Goal: Information Seeking & Learning: Find specific page/section

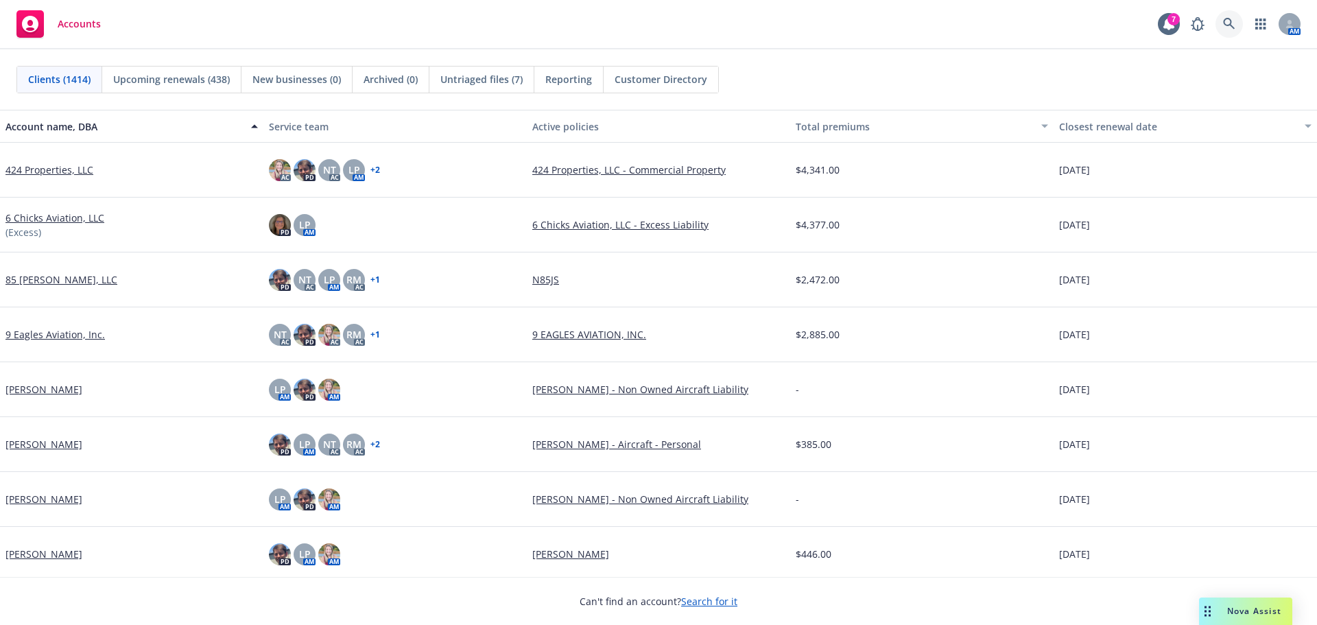
click at [1218, 20] on link at bounding box center [1228, 23] width 27 height 27
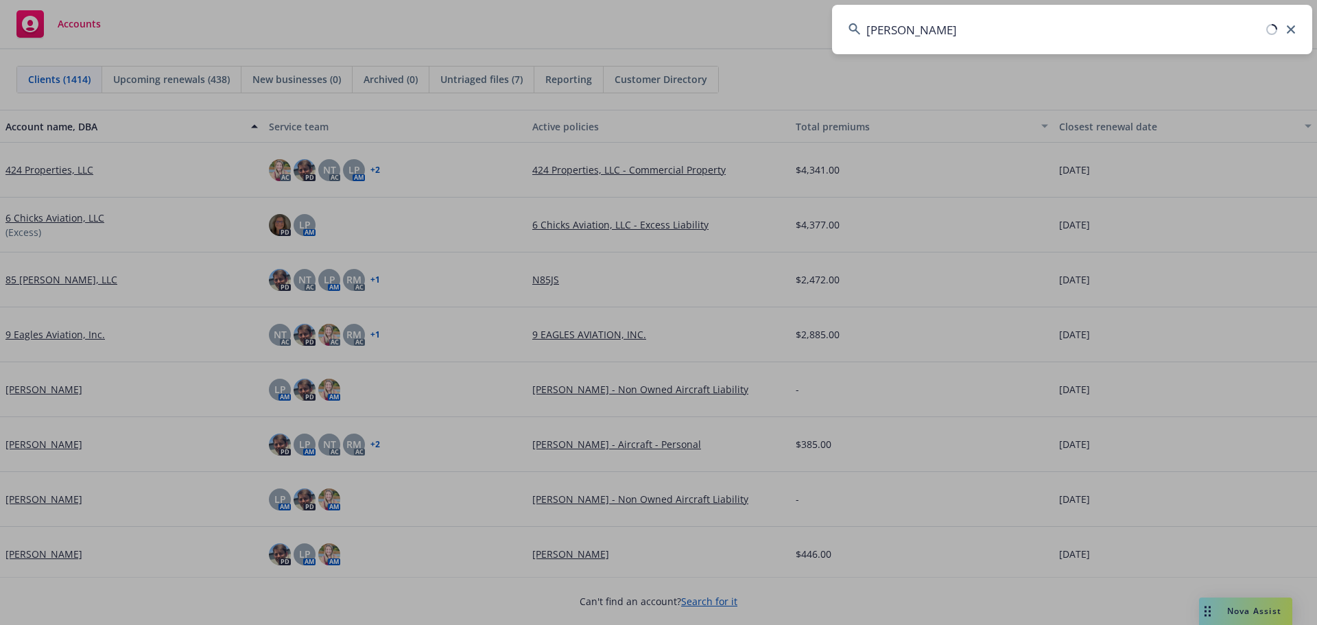
type input "mark hooper"
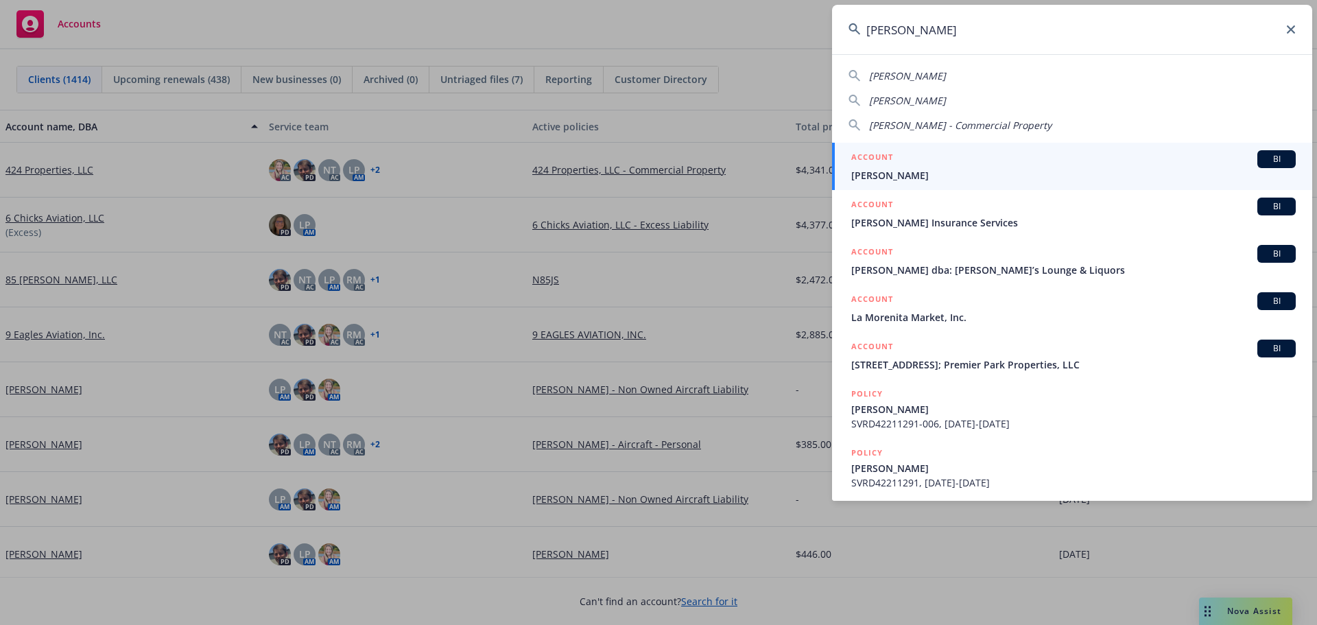
click at [904, 184] on link "ACCOUNT BI Mark Hooper" at bounding box center [1072, 166] width 480 height 47
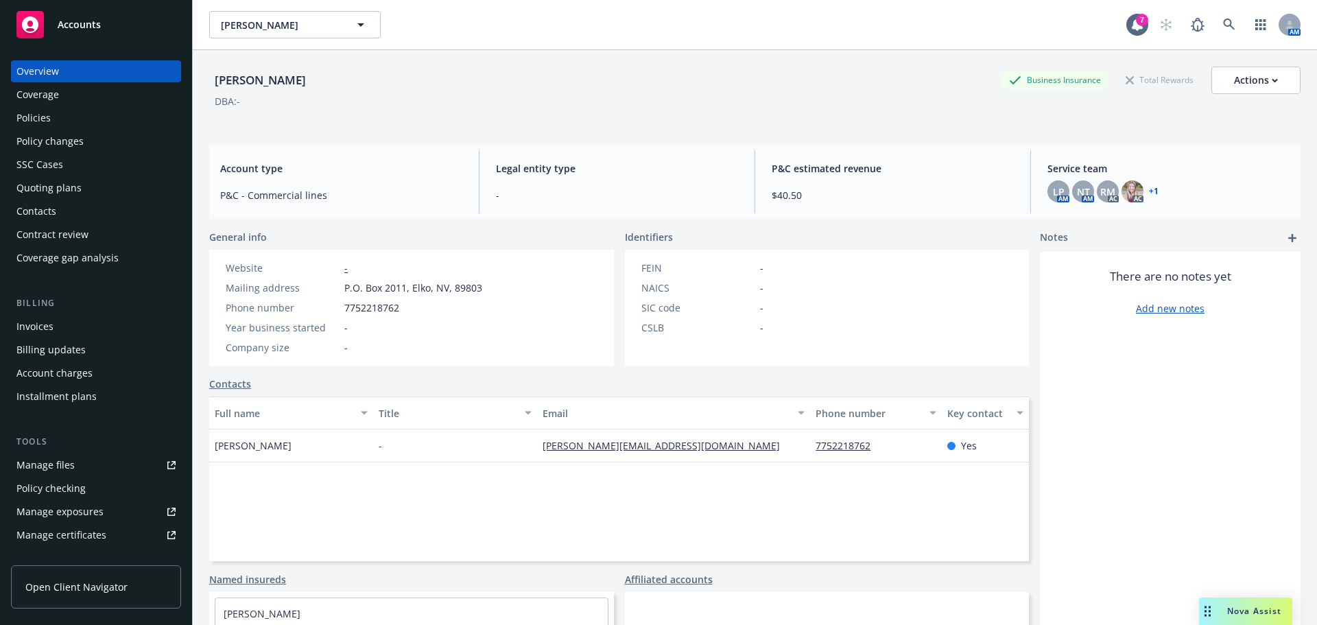
click at [46, 473] on div "Manage files" at bounding box center [45, 465] width 58 height 22
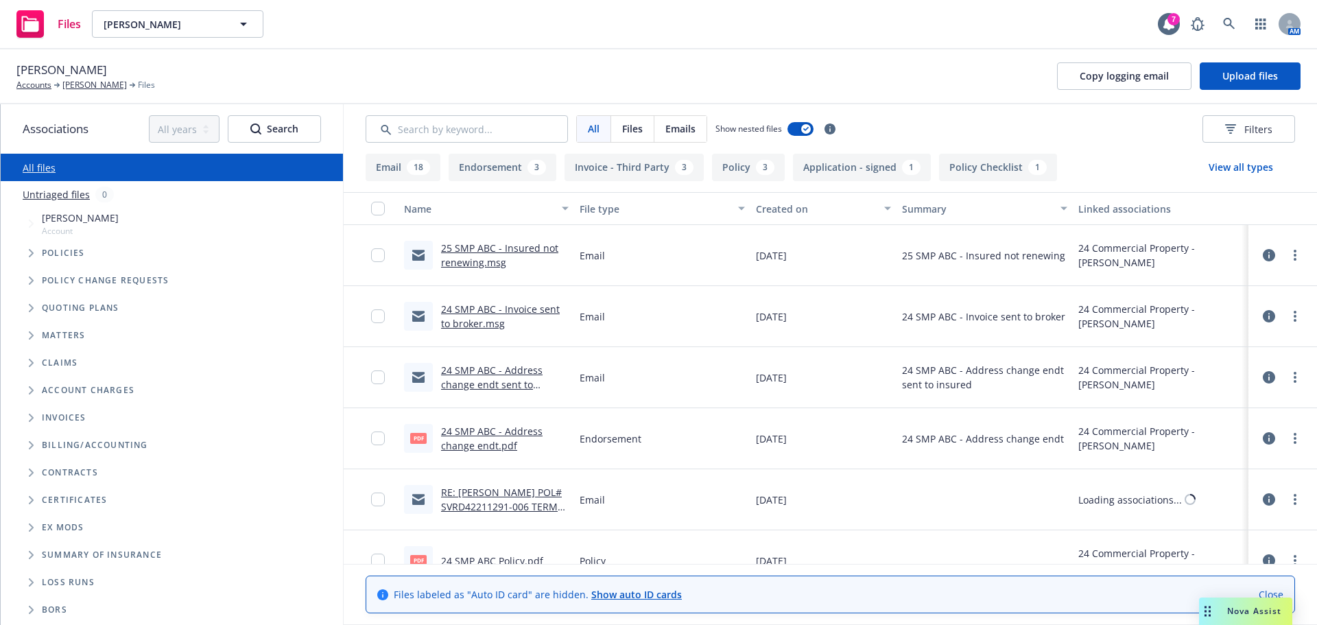
click at [1286, 58] on div "Mark Hooper Accounts Mark Hooper Files Copy logging email Upload files" at bounding box center [658, 76] width 1317 height 55
click at [1279, 75] on button "Upload files" at bounding box center [1249, 75] width 101 height 27
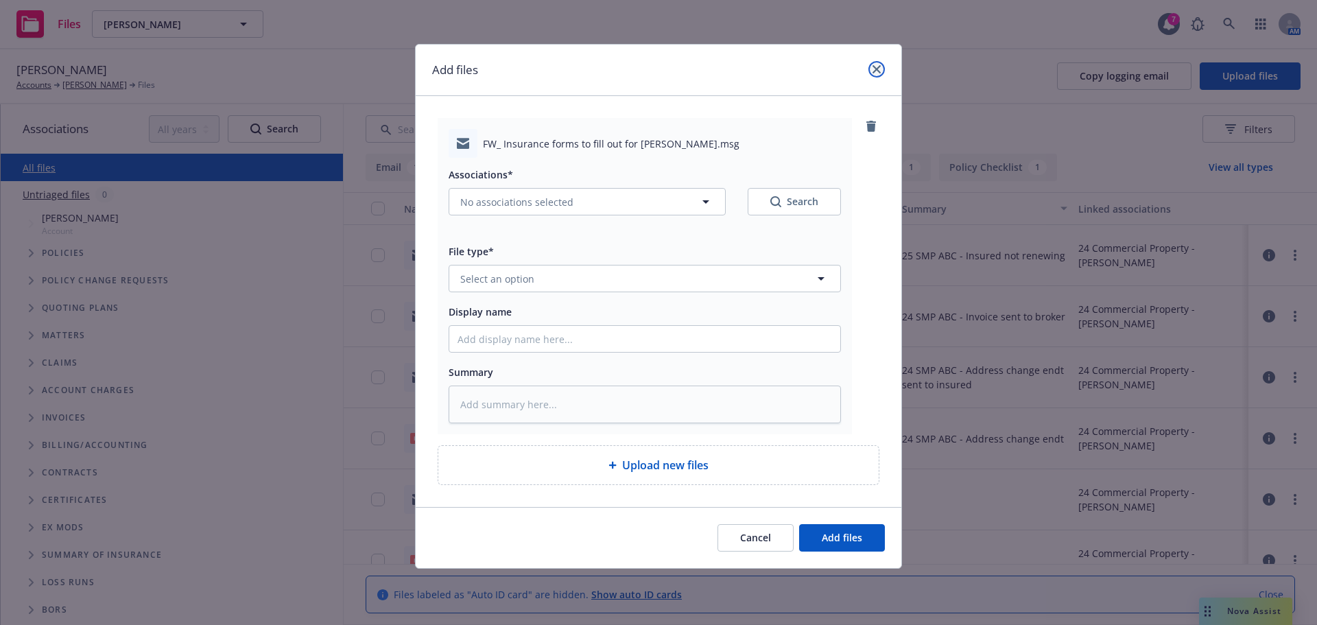
click at [880, 67] on icon "close" at bounding box center [876, 69] width 8 height 8
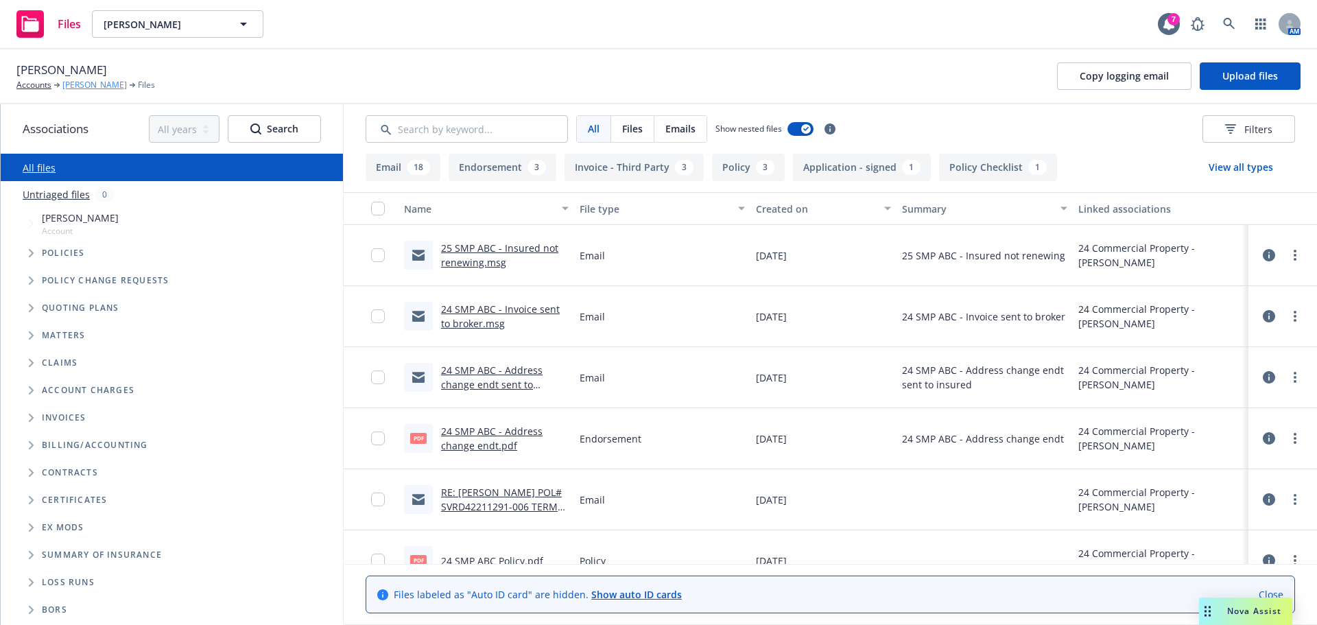
click at [102, 87] on link "Mark Hooper" at bounding box center [94, 85] width 64 height 12
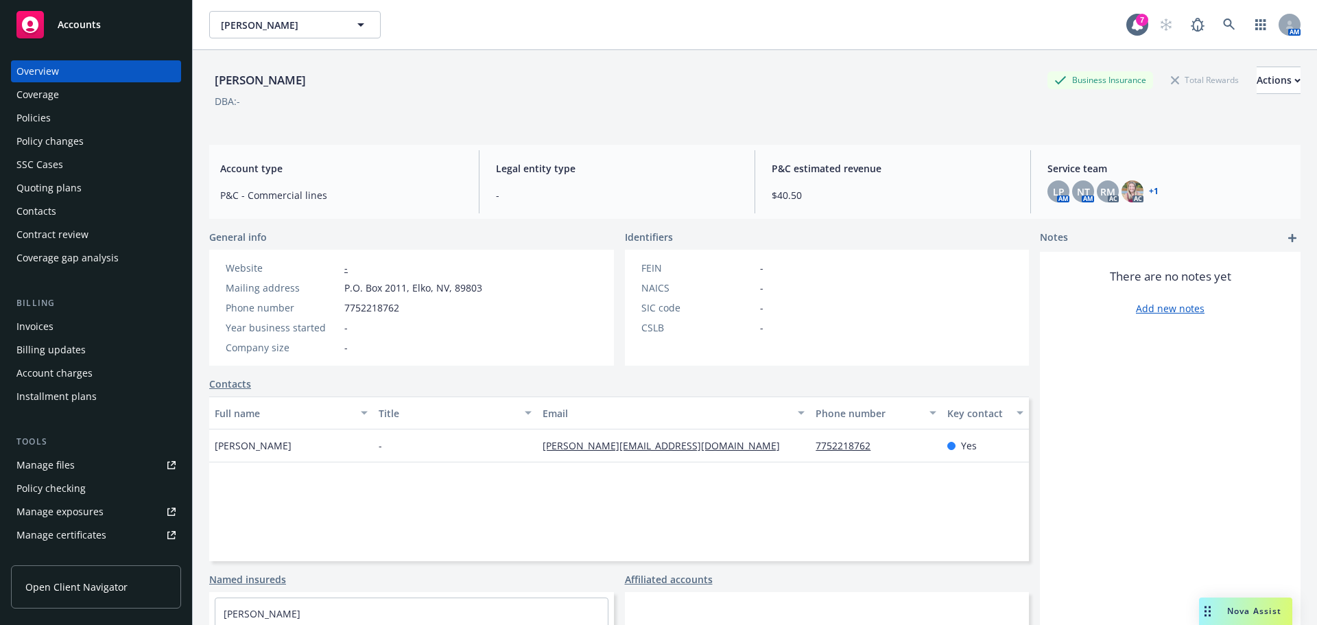
click at [21, 114] on div "Policies" at bounding box center [33, 118] width 34 height 22
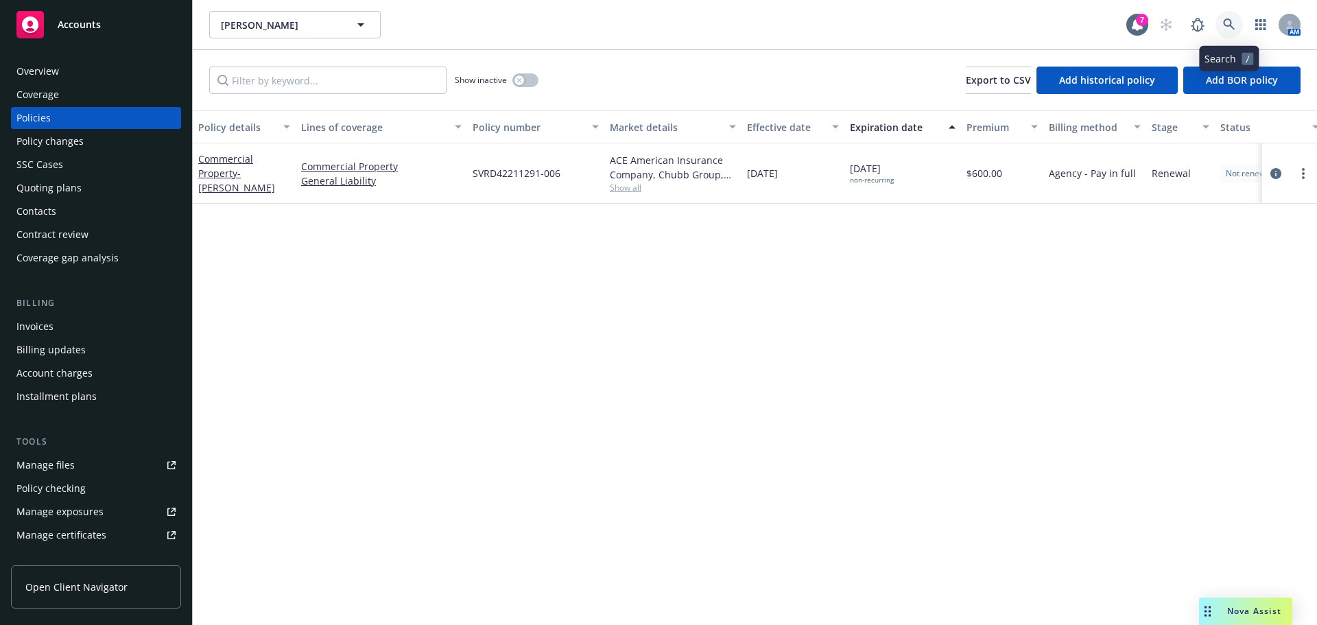
click at [1239, 19] on link at bounding box center [1228, 24] width 27 height 27
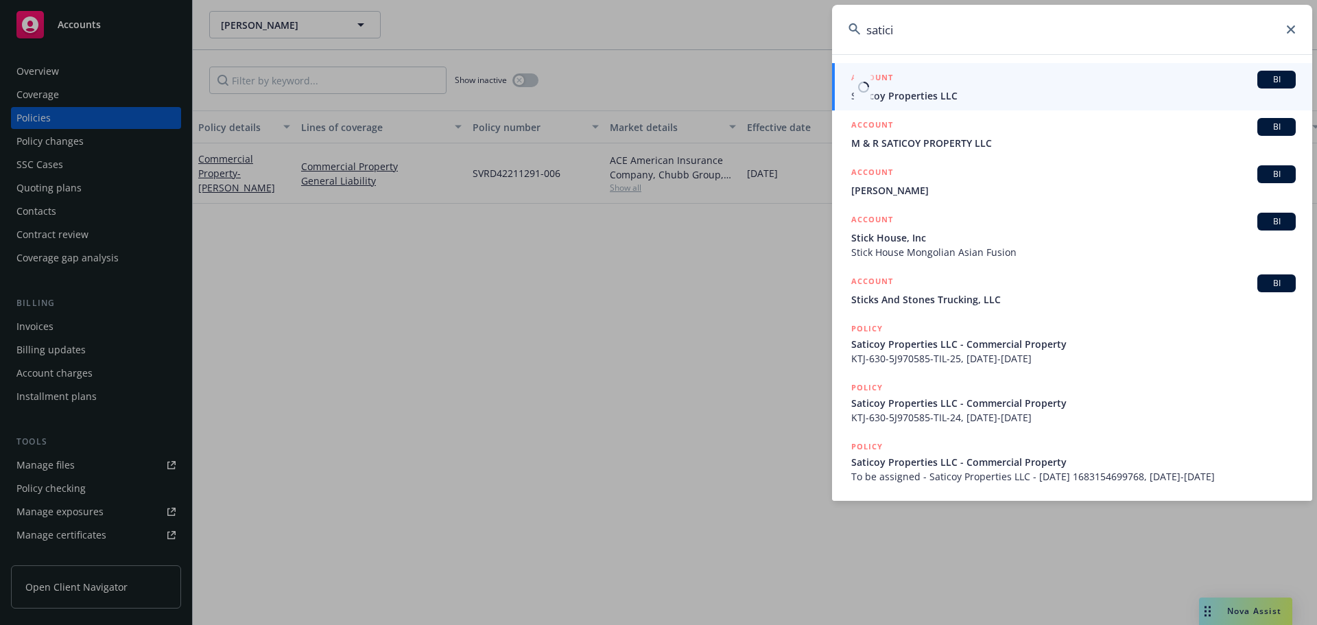
type input "satici"
click at [952, 108] on link "ACCOUNT BI Saticoy Properties LLC" at bounding box center [1072, 86] width 480 height 47
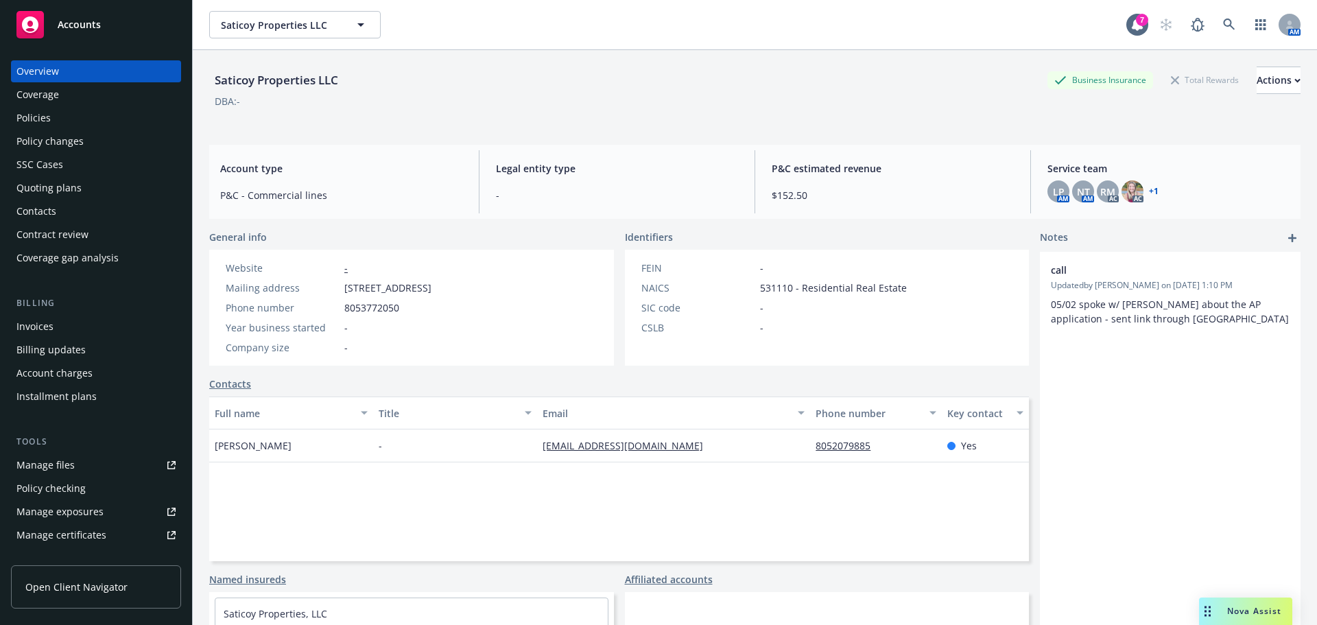
click at [74, 321] on div "Invoices" at bounding box center [95, 326] width 159 height 22
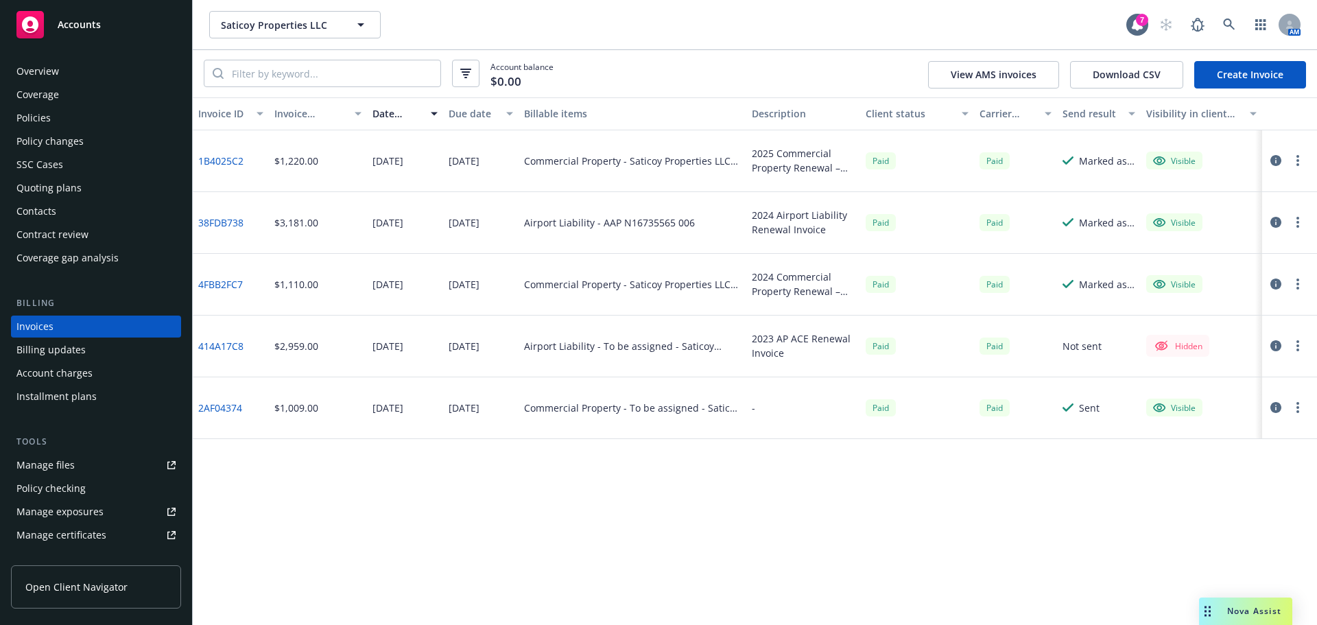
click at [91, 462] on link "Manage files" at bounding box center [96, 465] width 170 height 22
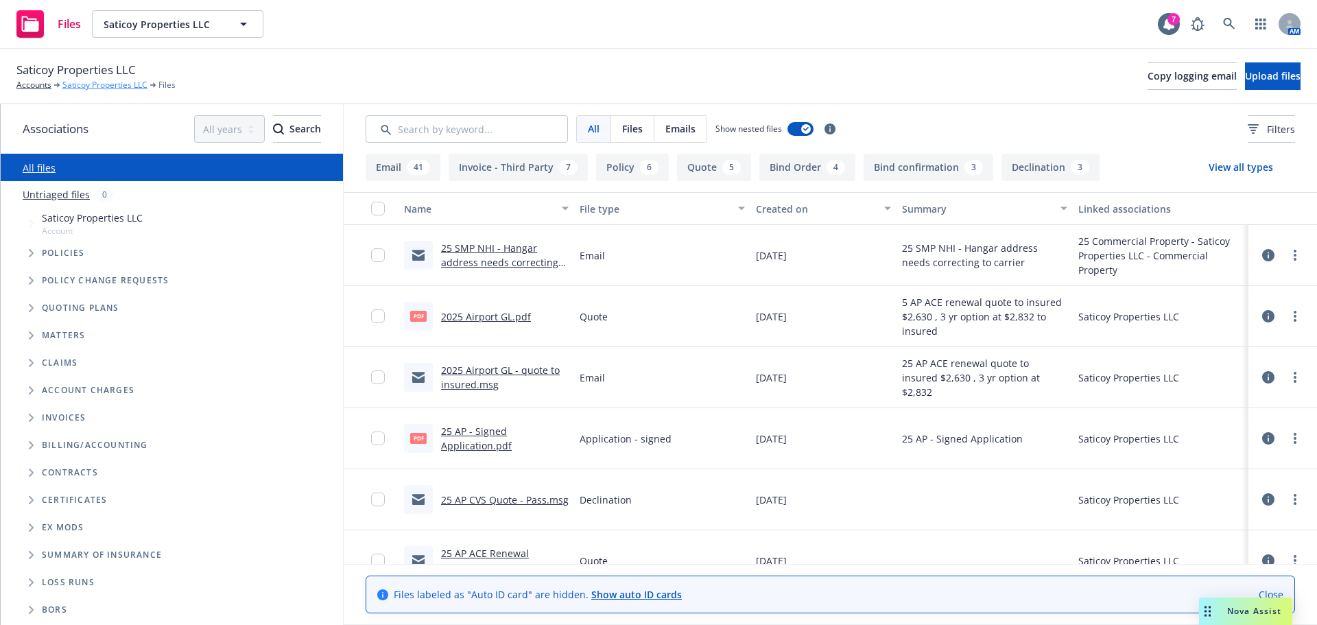
click at [114, 89] on link "Saticoy Properties LLC" at bounding box center [104, 85] width 85 height 12
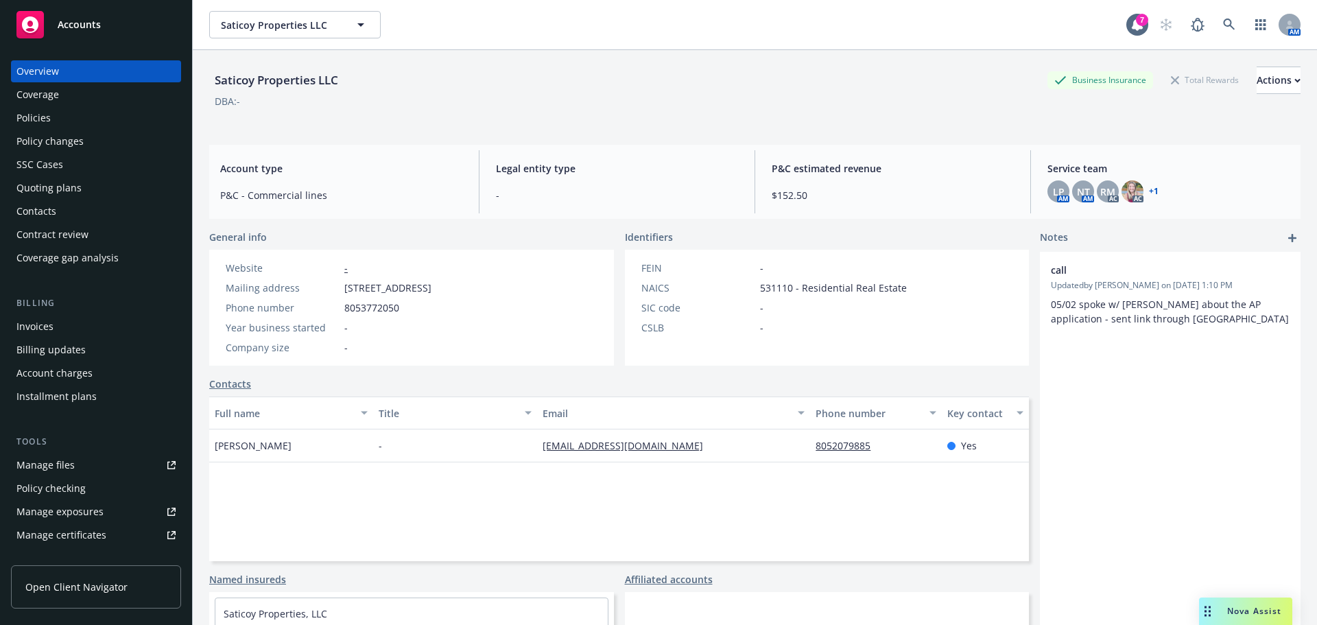
click at [75, 119] on div "Policies" at bounding box center [95, 118] width 159 height 22
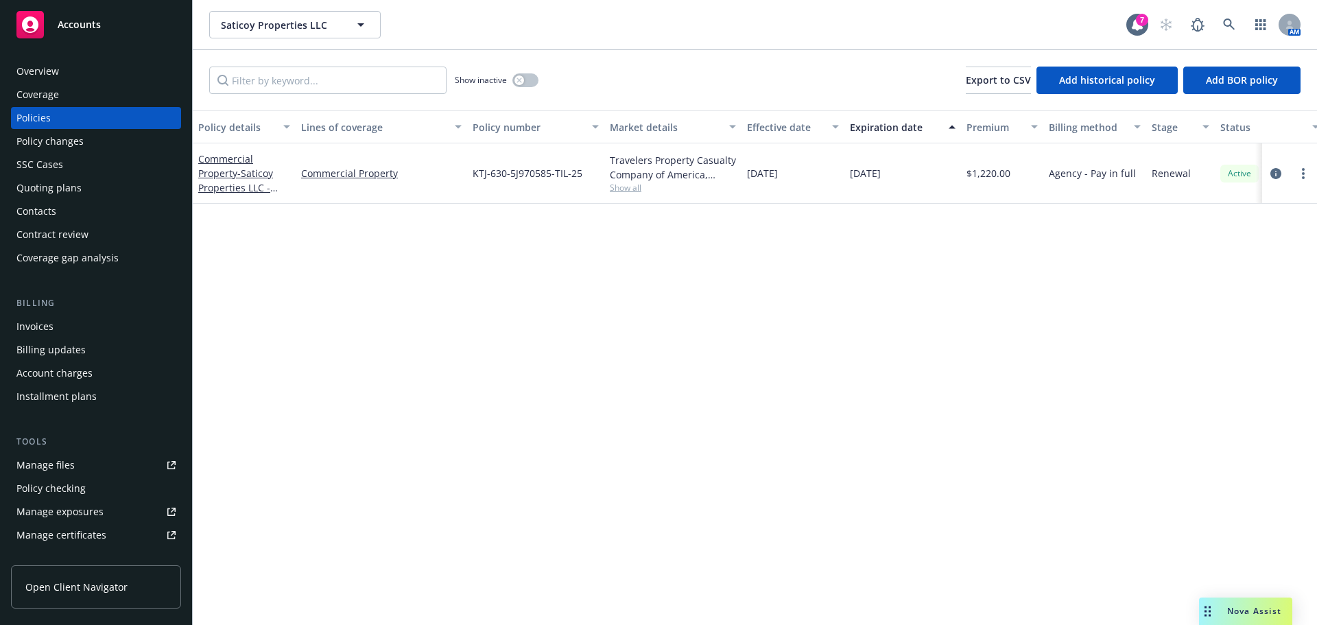
click at [62, 325] on div "Invoices" at bounding box center [95, 326] width 159 height 22
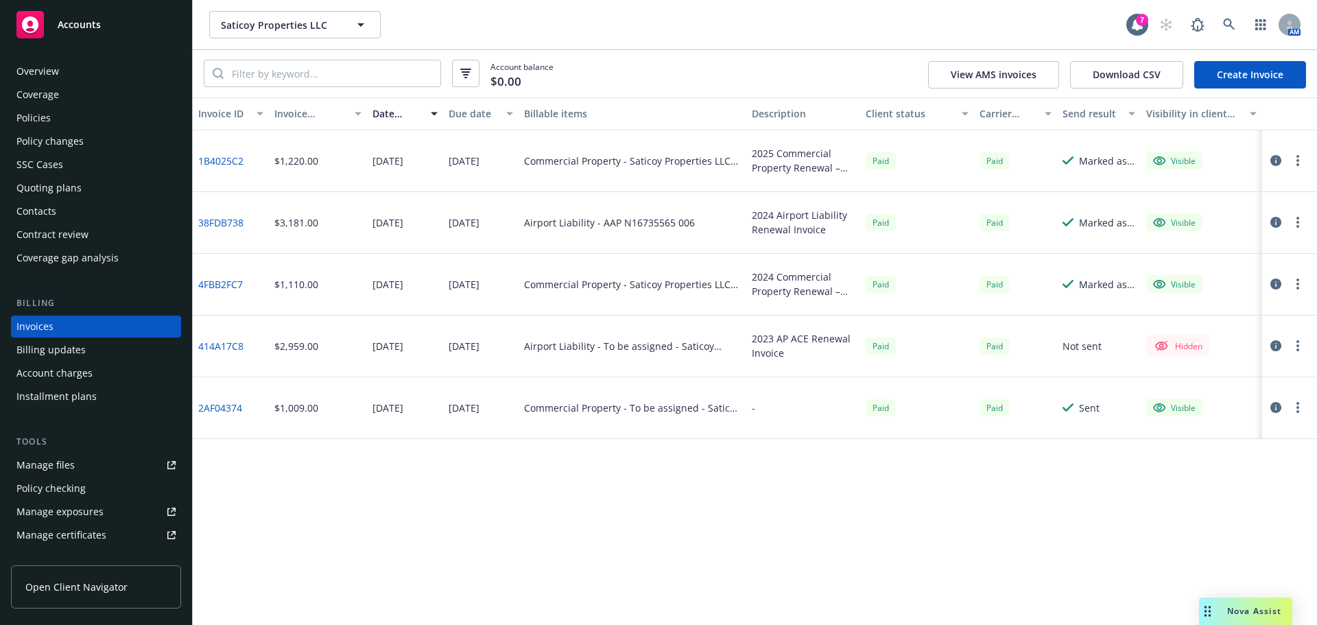
click at [77, 122] on div "Policies" at bounding box center [95, 118] width 159 height 22
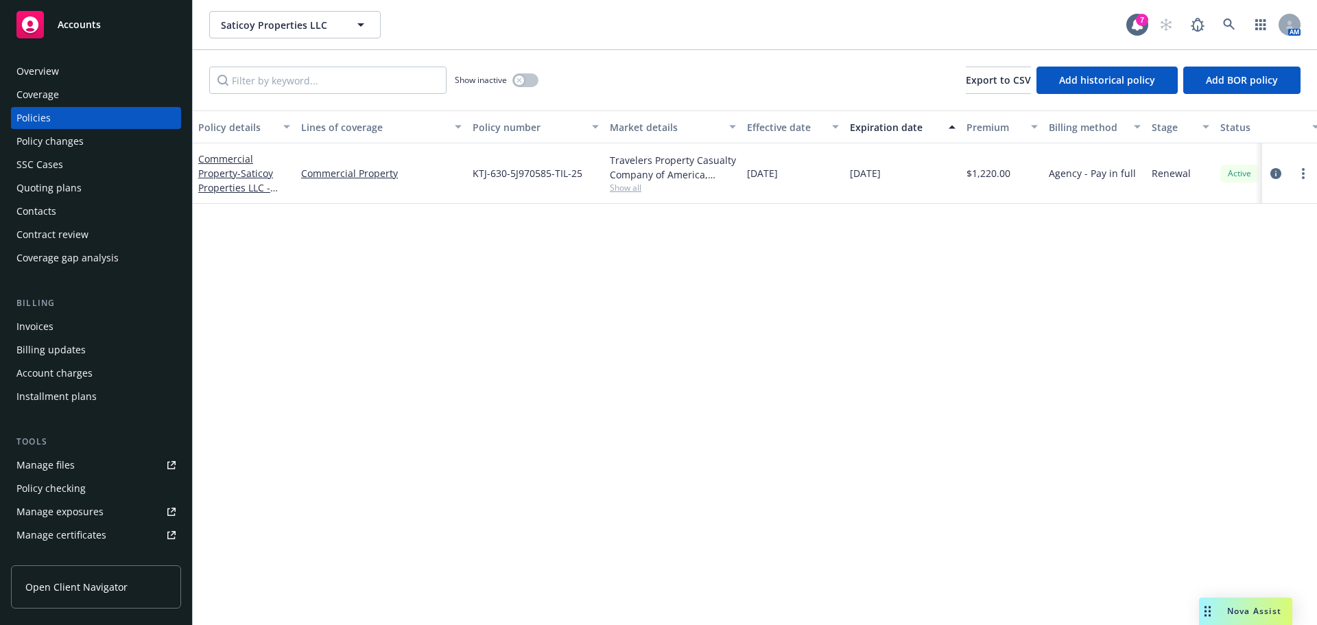
click at [47, 336] on div "Invoices" at bounding box center [34, 326] width 37 height 22
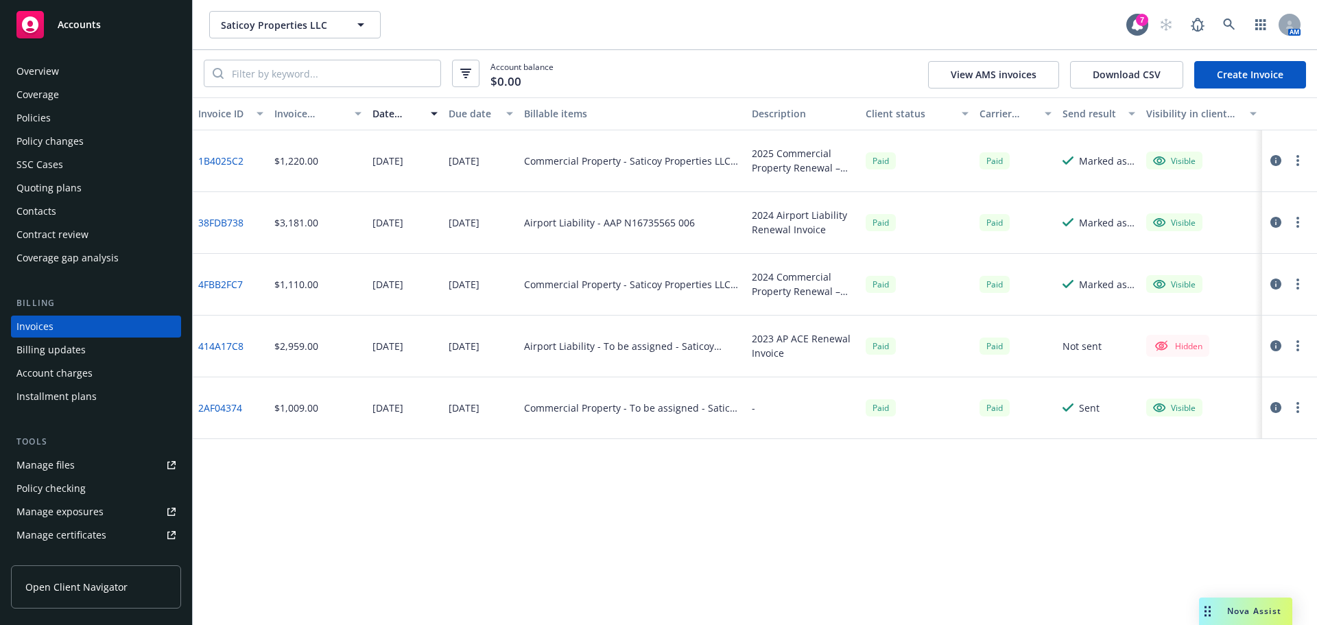
click at [60, 468] on div "Manage files" at bounding box center [45, 465] width 58 height 22
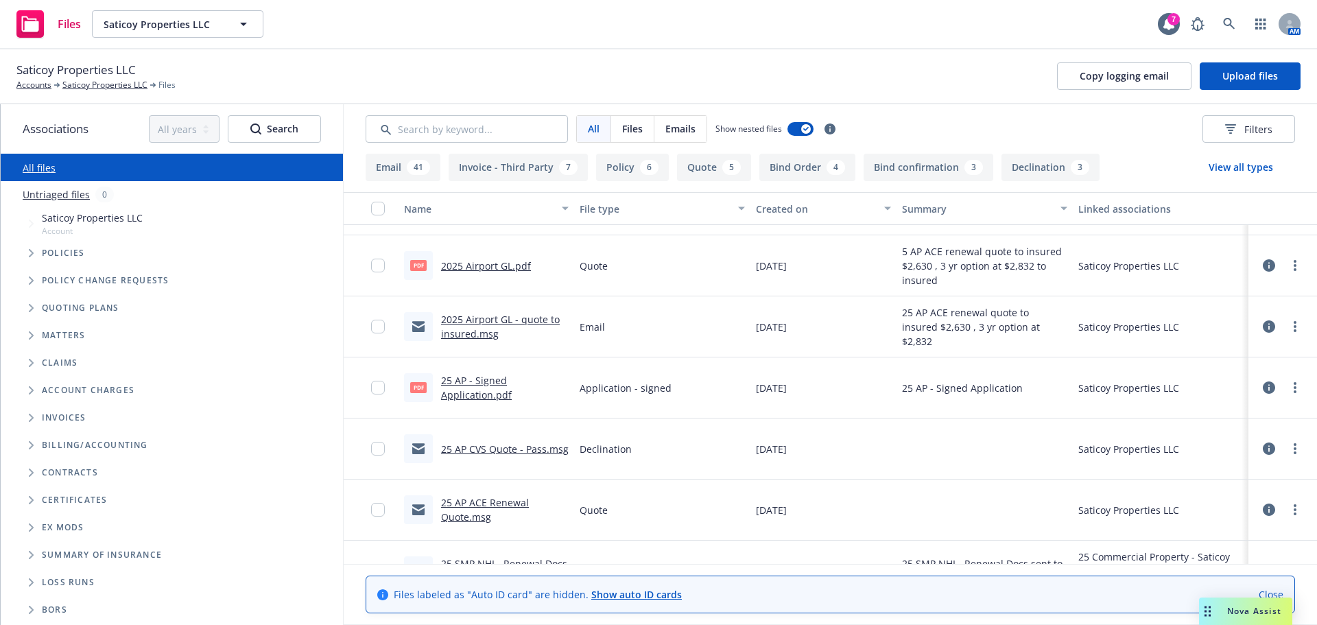
scroll to position [69, 0]
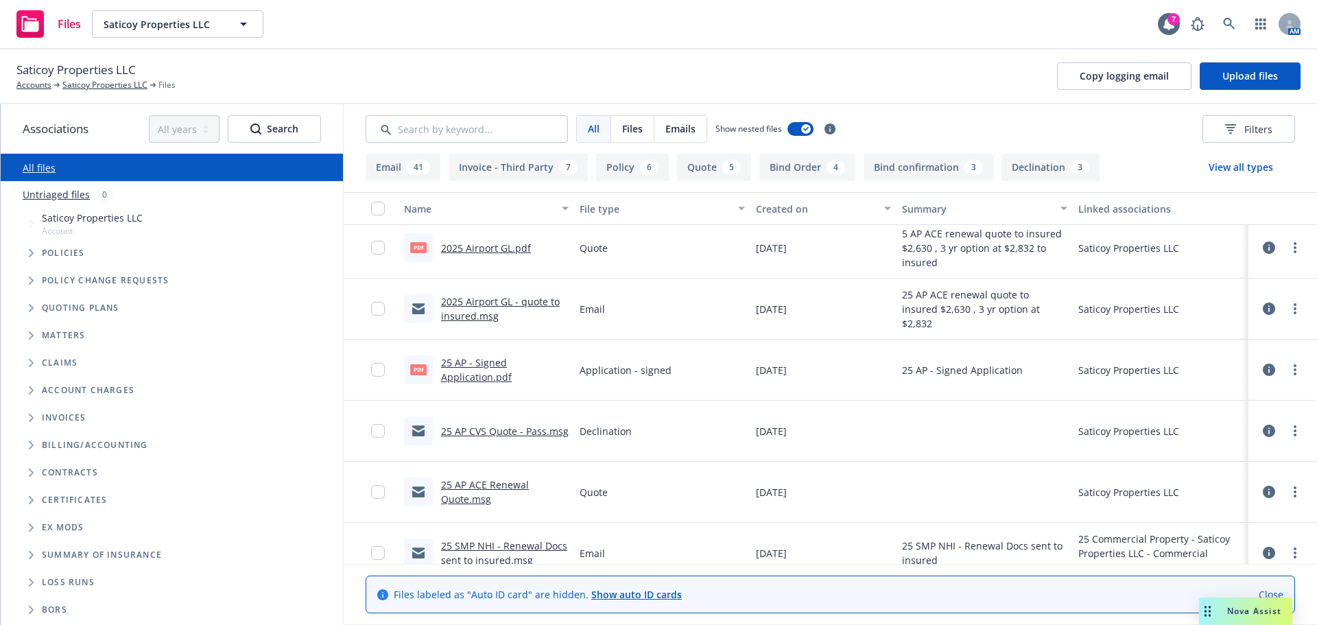
click at [470, 503] on link "25 AP ACE Renewal Quote.msg" at bounding box center [485, 491] width 88 height 27
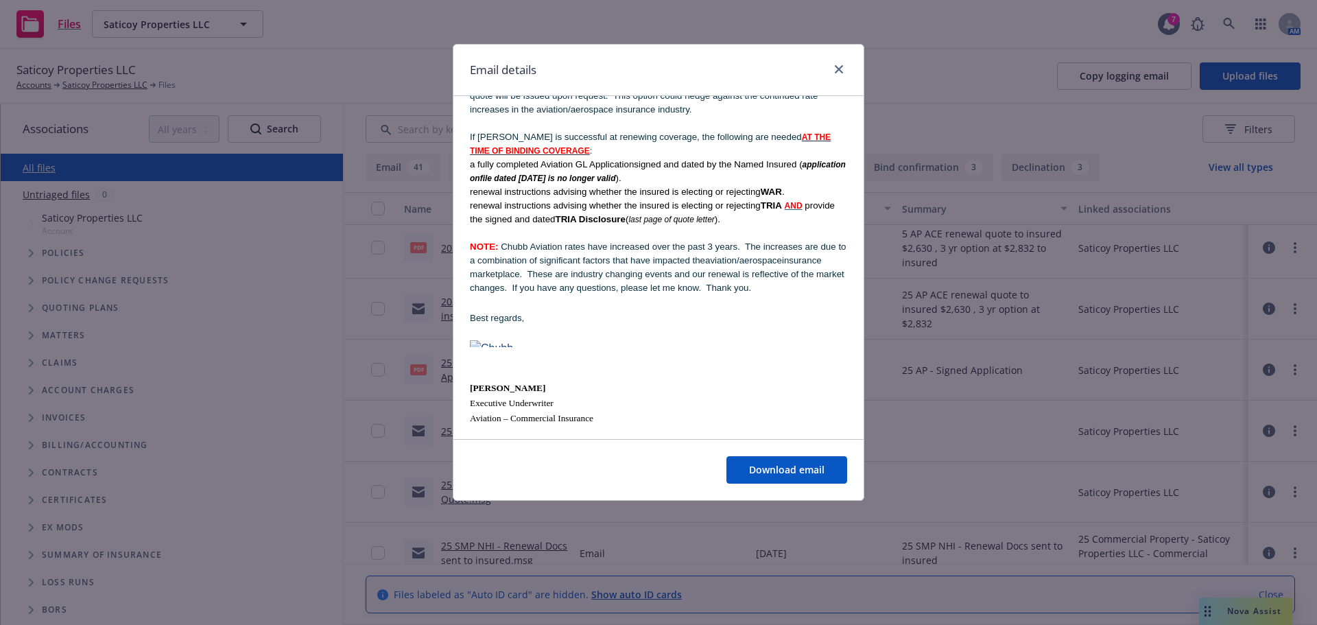
scroll to position [411, 0]
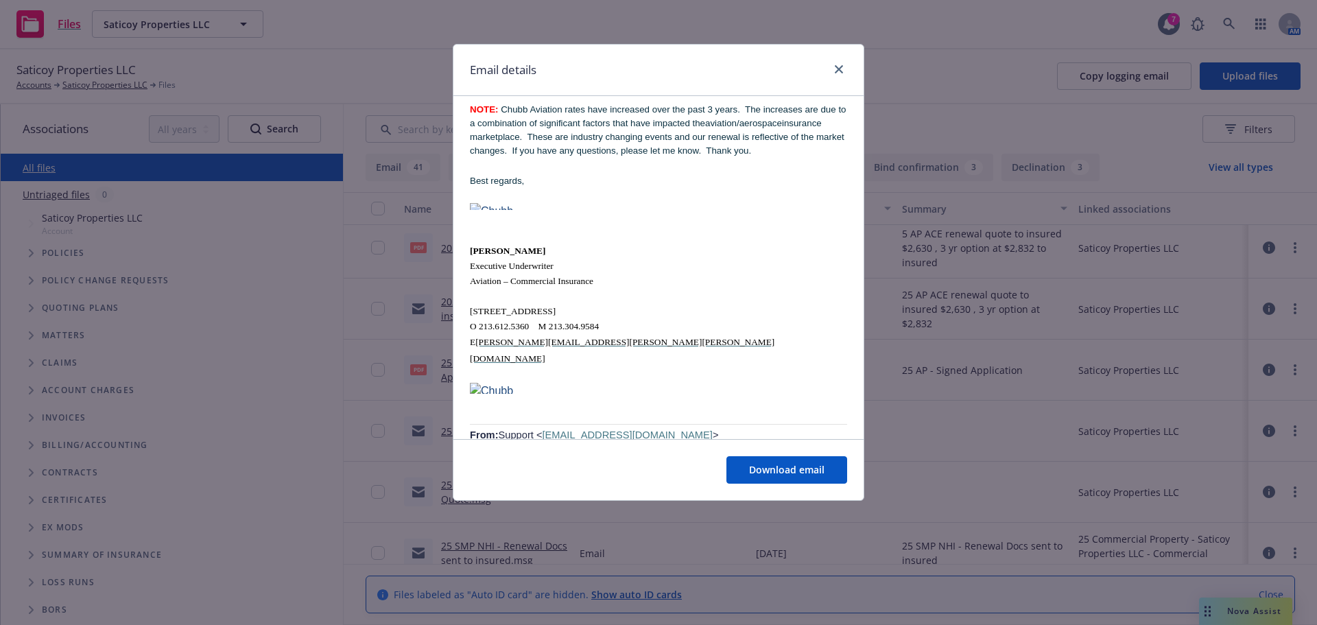
click at [846, 64] on div at bounding box center [836, 70] width 22 height 18
click at [843, 70] on link "close" at bounding box center [838, 69] width 16 height 16
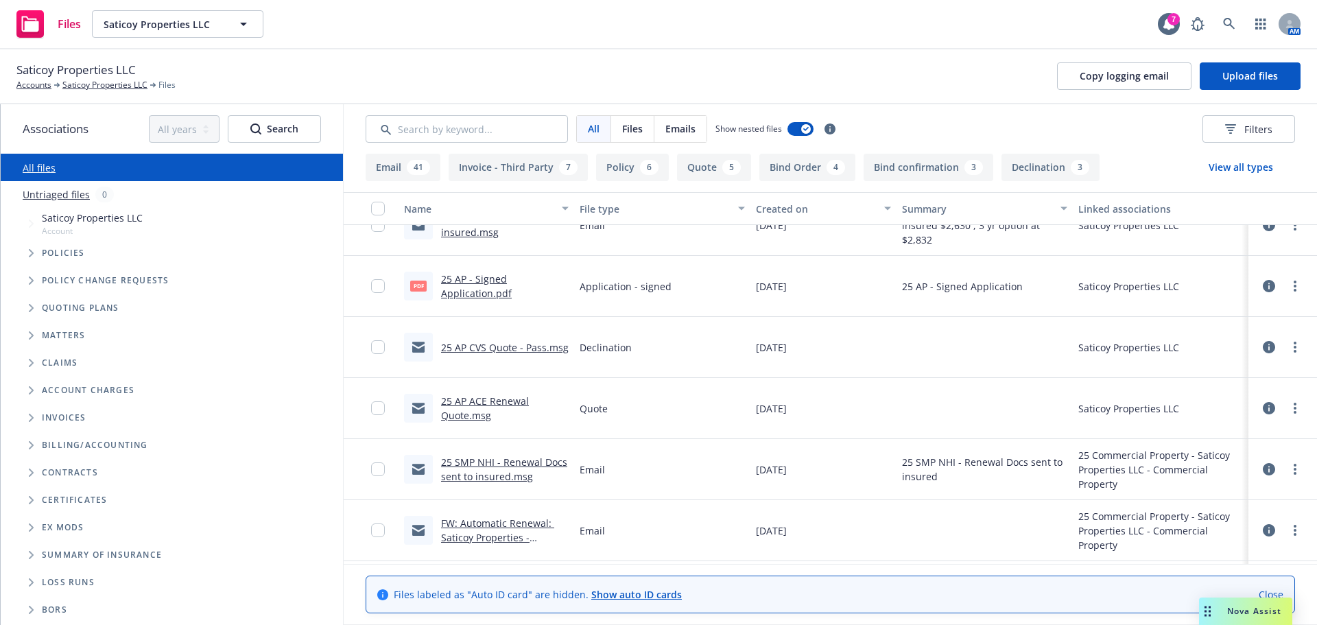
scroll to position [274, 0]
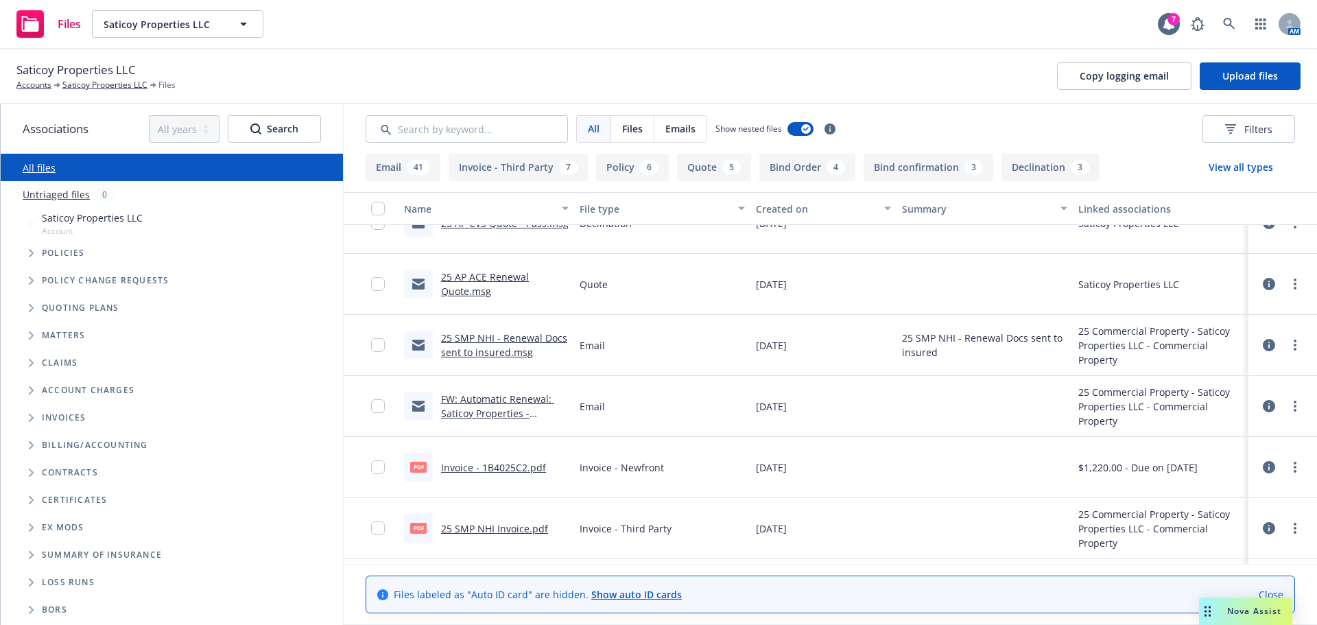
click at [507, 467] on link "Invoice - 1B4025C2.pdf" at bounding box center [493, 467] width 105 height 13
click at [459, 530] on link "25 SMP NHI Invoice.pdf" at bounding box center [494, 528] width 107 height 13
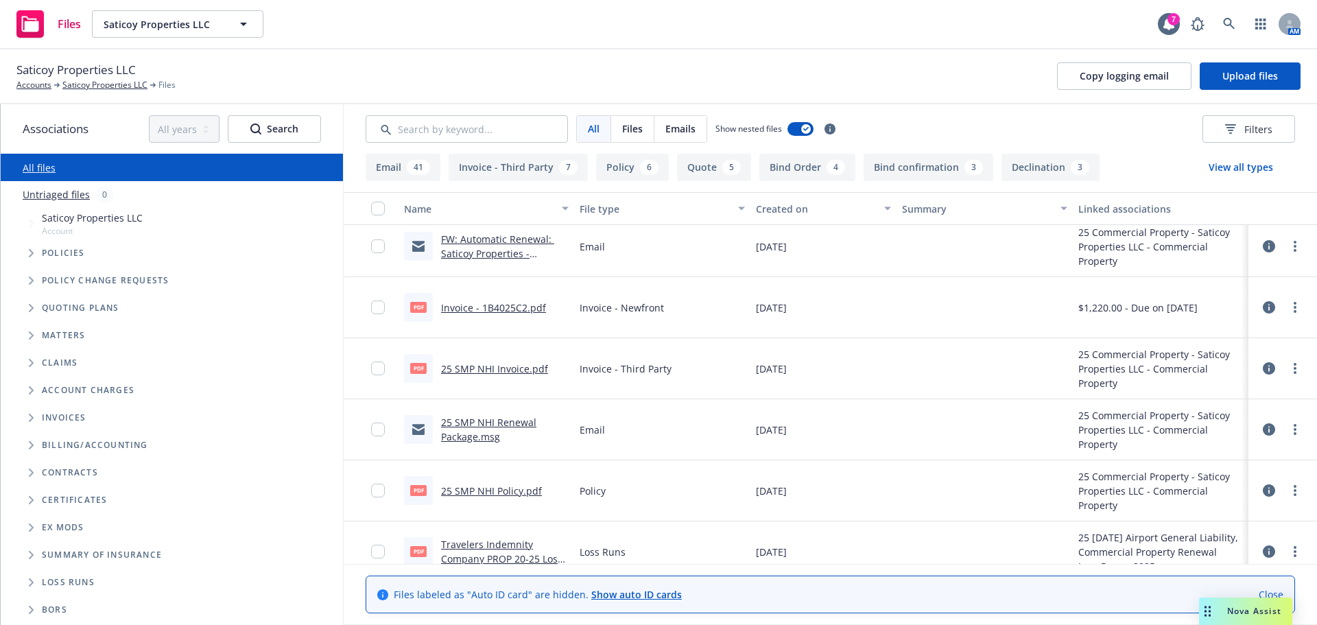
scroll to position [480, 0]
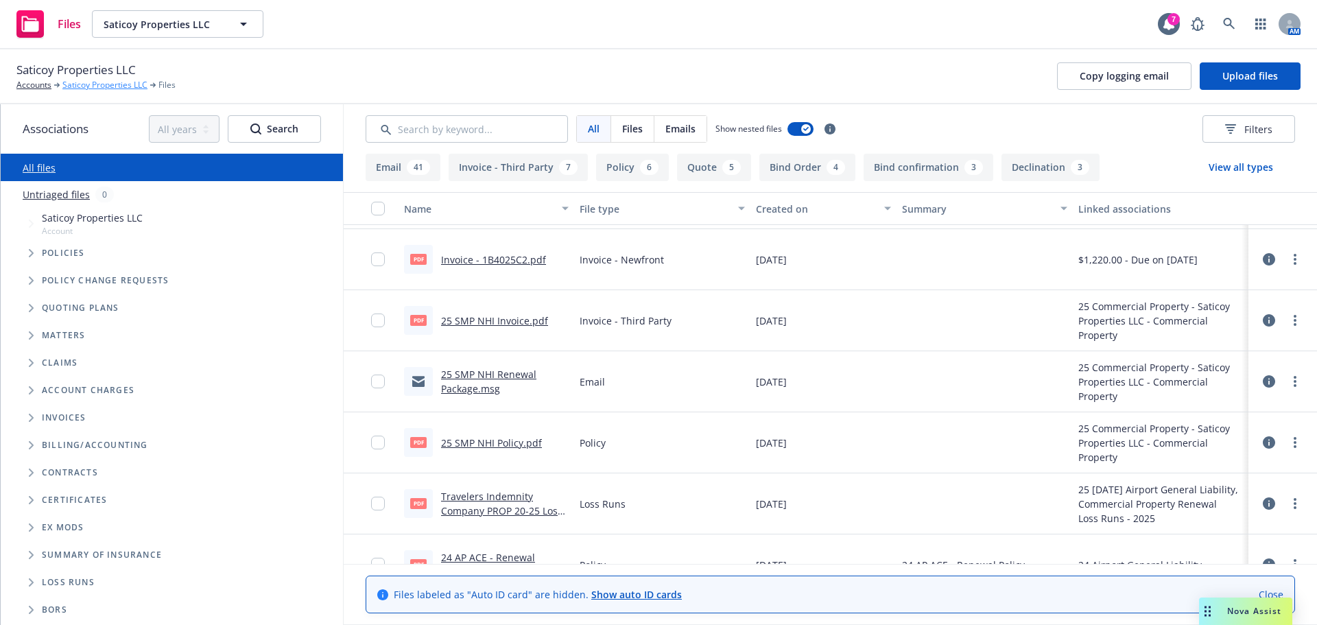
click at [104, 88] on link "Saticoy Properties LLC" at bounding box center [104, 85] width 85 height 12
